Goal: Download file/media

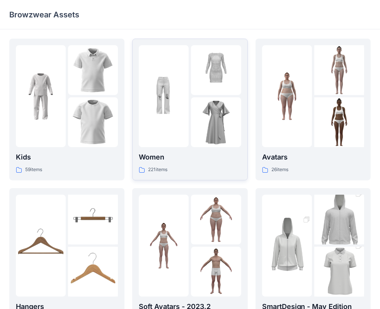
click at [143, 170] on icon at bounding box center [142, 170] width 6 height 6
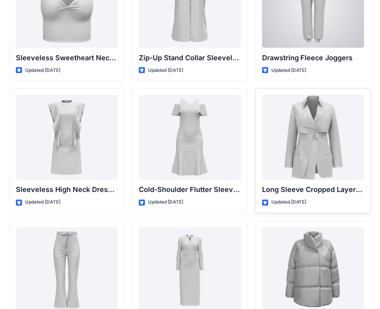
scroll to position [2755, 0]
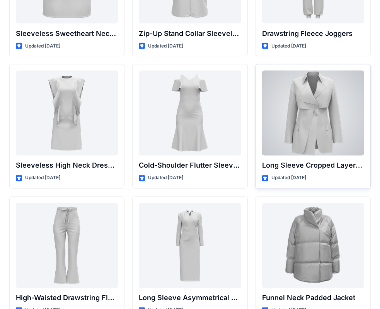
click at [317, 107] on div at bounding box center [313, 113] width 102 height 85
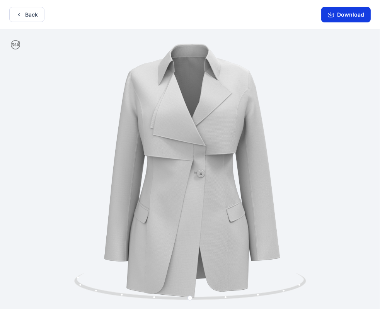
click at [338, 15] on button "Download" at bounding box center [345, 14] width 49 height 15
